Goal: Task Accomplishment & Management: Manage account settings

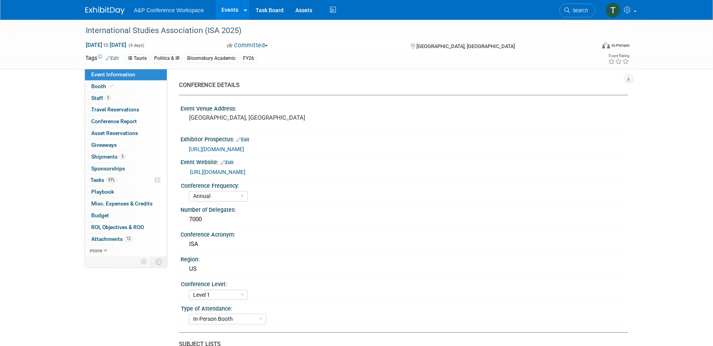
select select "Annual"
select select "Level 1"
select select "In-Person Booth"
select select "Politics & International Relations"
select select "Bloomsbury/Rowman & [PERSON_NAME]"
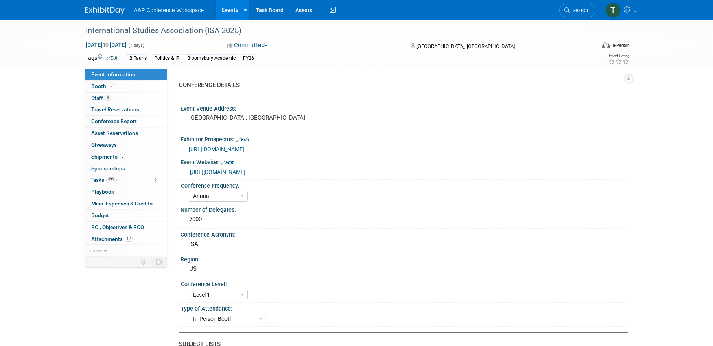
select select "[PERSON_NAME]"
select select "Networking/Commissioning"
click at [122, 120] on span "Conference Report" at bounding box center [114, 121] width 46 height 6
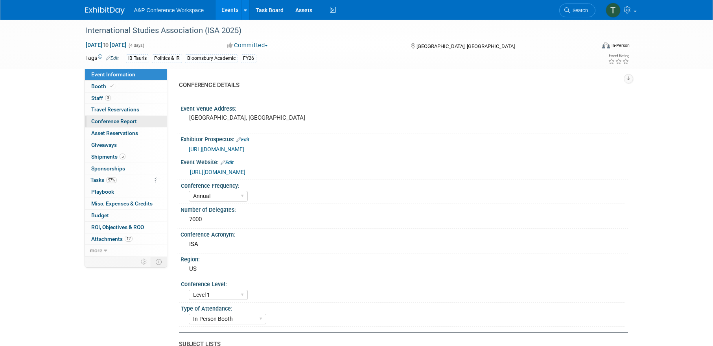
select select "NO"
select select "YES"
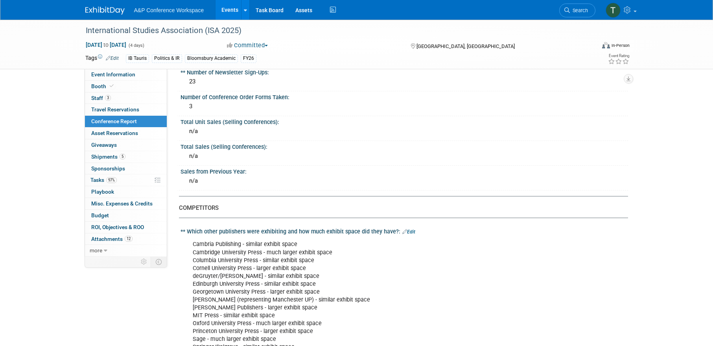
scroll to position [354, 0]
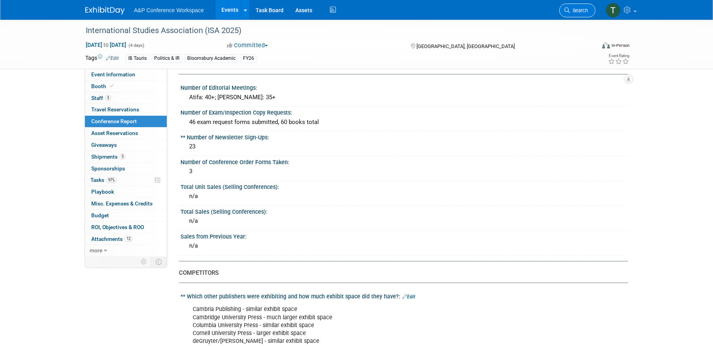
click at [576, 8] on span "Search" at bounding box center [579, 10] width 18 height 6
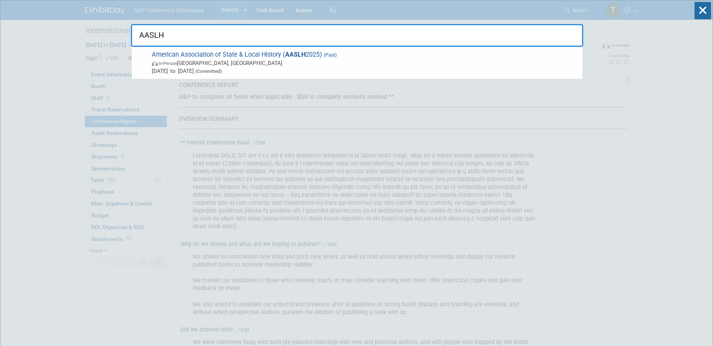
type input "AASLH"
click at [362, 63] on span "In-Person [GEOGRAPHIC_DATA], [GEOGRAPHIC_DATA]" at bounding box center [365, 63] width 427 height 8
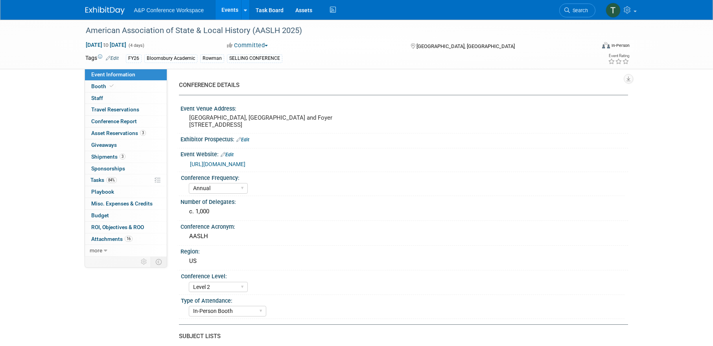
select select "Annual"
select select "Level 2"
select select "In-Person Booth"
select select "Museum Professionals"
select select "Bloomsbury Academic"
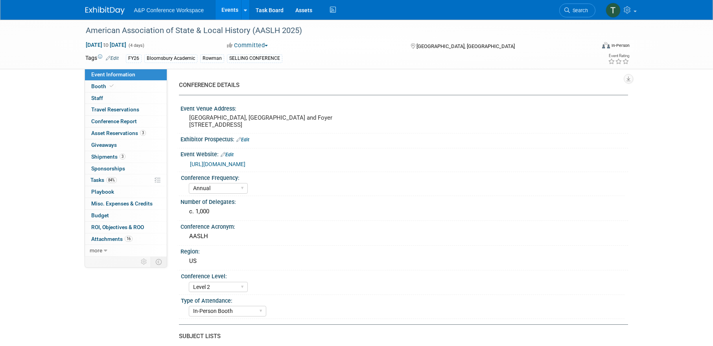
select select "[PERSON_NAME]"
select select "Brand/Subject Presence​"
click at [140, 118] on link "Conference Report" at bounding box center [126, 121] width 82 height 11
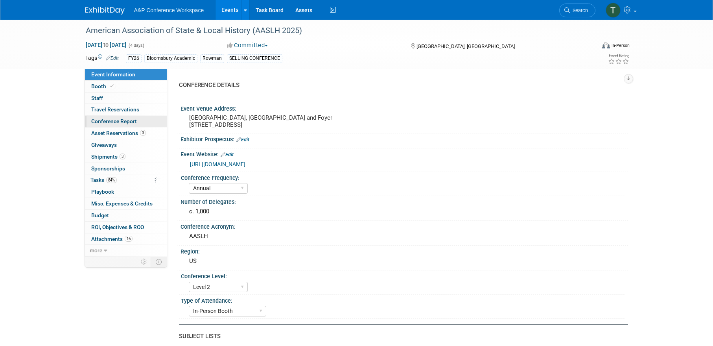
select select "NO"
select select "YES"
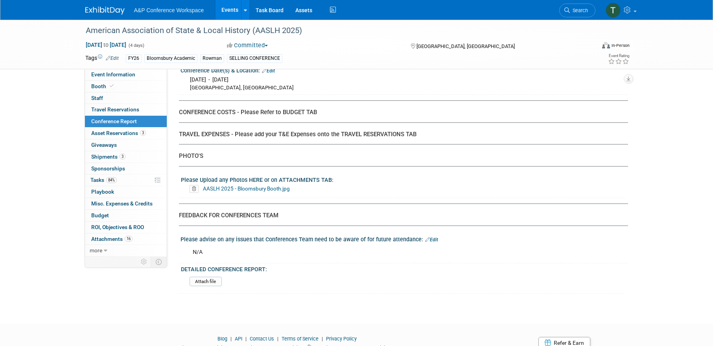
scroll to position [2398, 0]
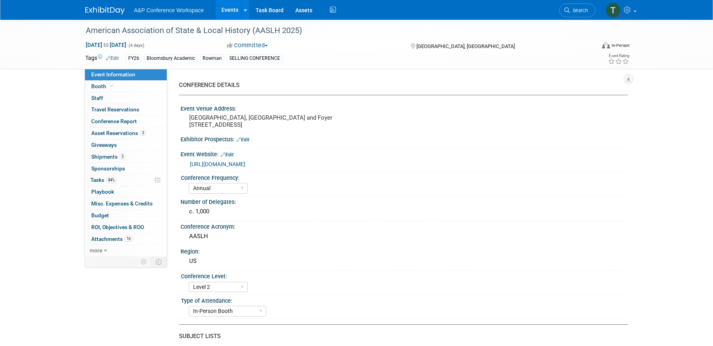
select select "Annual"
select select "Level 2"
select select "In-Person Booth"
select select "Museum Professionals"
select select "Bloomsbury Academic"
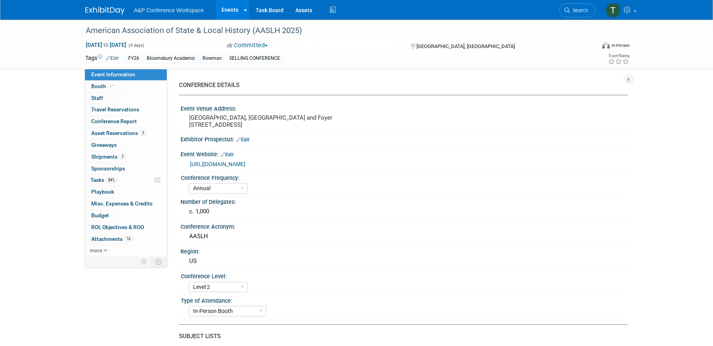
select select "[PERSON_NAME]"
select select "Brand/Subject Presence​"
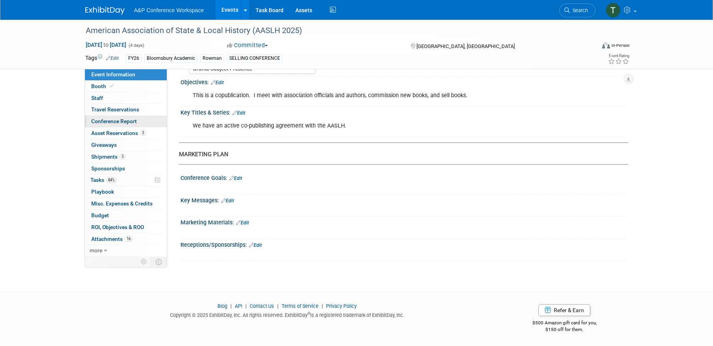
click at [132, 118] on span "Conference Report" at bounding box center [114, 121] width 46 height 6
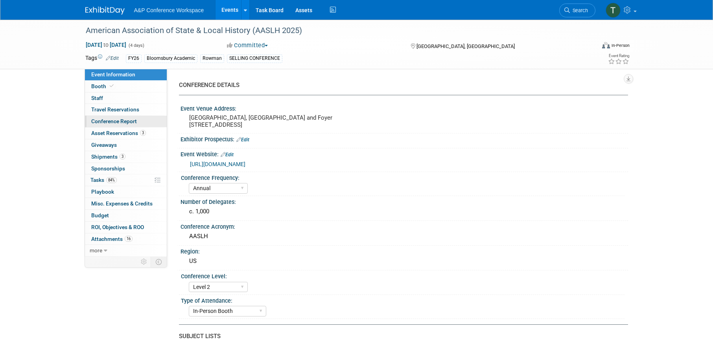
select select "NO"
select select "YES"
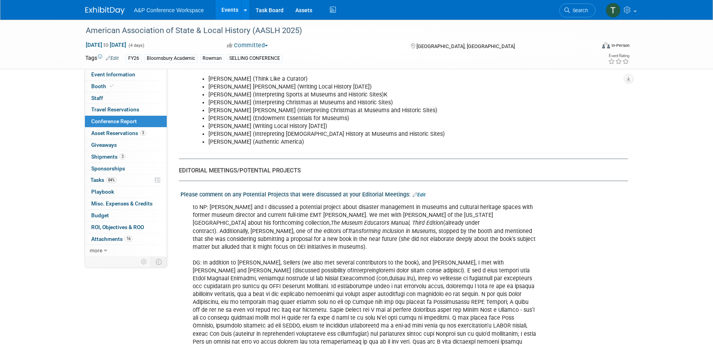
scroll to position [1298, 0]
click at [417, 192] on link "Edit" at bounding box center [419, 195] width 13 height 6
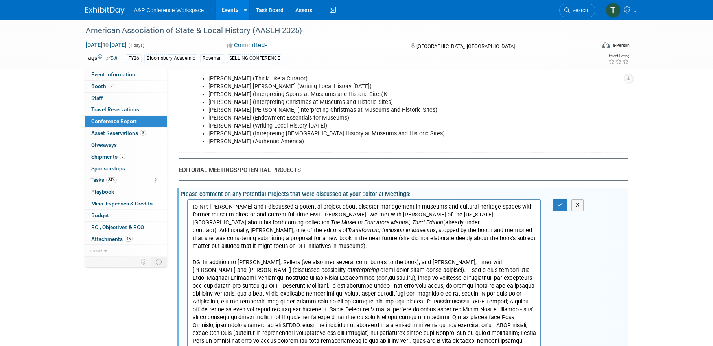
scroll to position [0, 0]
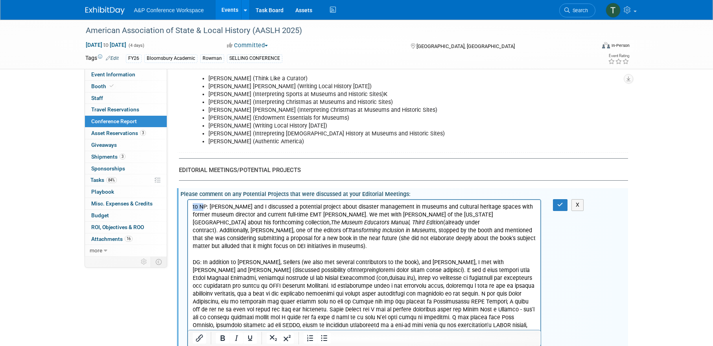
drag, startPoint x: 201, startPoint y: 203, endPoint x: 183, endPoint y: 203, distance: 17.7
click at [188, 203] on html "to NP: Debbie and I discussed a potential project about disaster management in …" at bounding box center [364, 284] width 353 height 169
click at [555, 199] on button "button" at bounding box center [560, 204] width 15 height 11
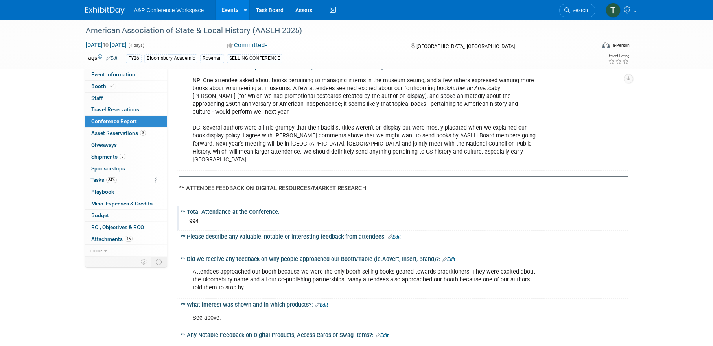
scroll to position [1652, 0]
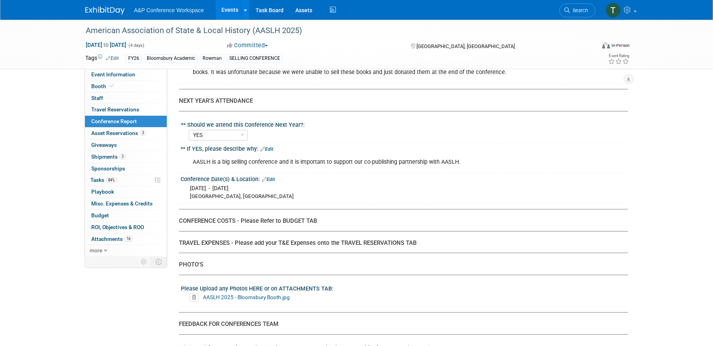
scroll to position [2280, 0]
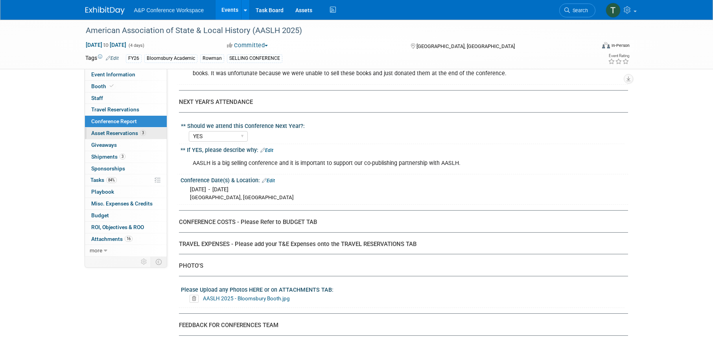
click at [126, 134] on span "Asset Reservations 3" at bounding box center [118, 133] width 55 height 6
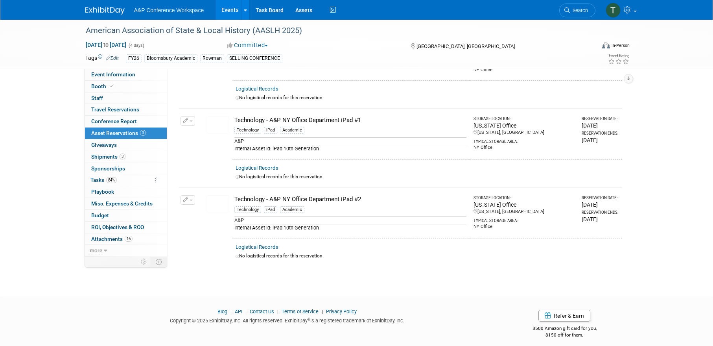
scroll to position [81, 0]
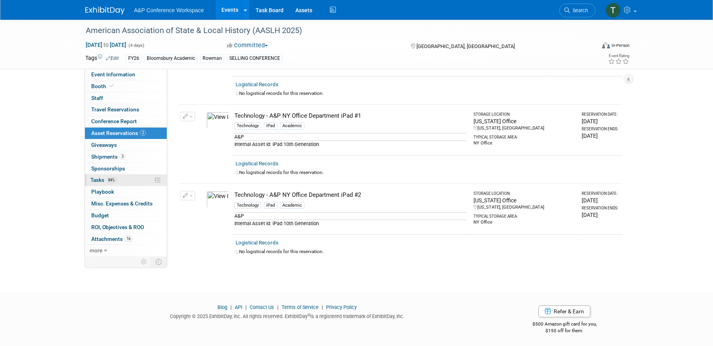
click at [119, 179] on link "84% Tasks 84%" at bounding box center [126, 179] width 82 height 11
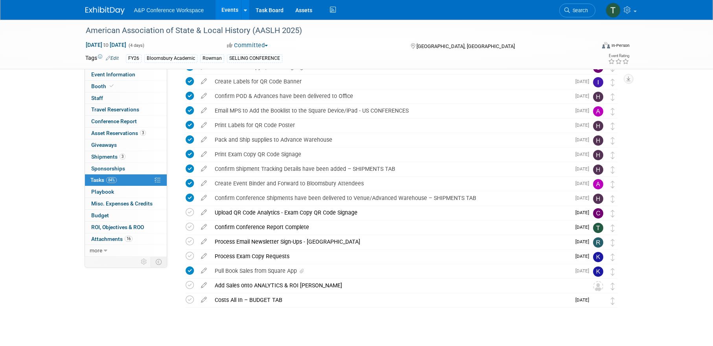
scroll to position [343, 0]
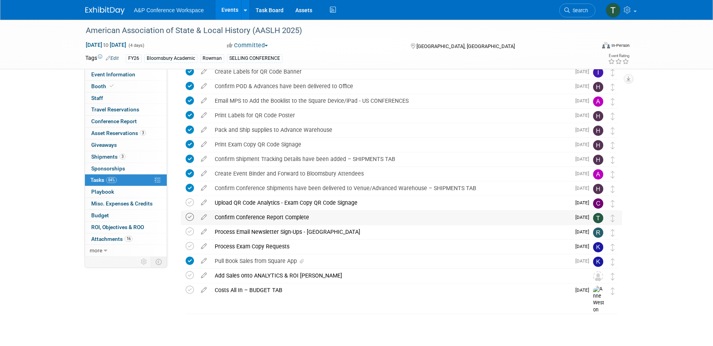
click at [190, 218] on icon at bounding box center [190, 217] width 8 height 8
